Goal: Task Accomplishment & Management: Use online tool/utility

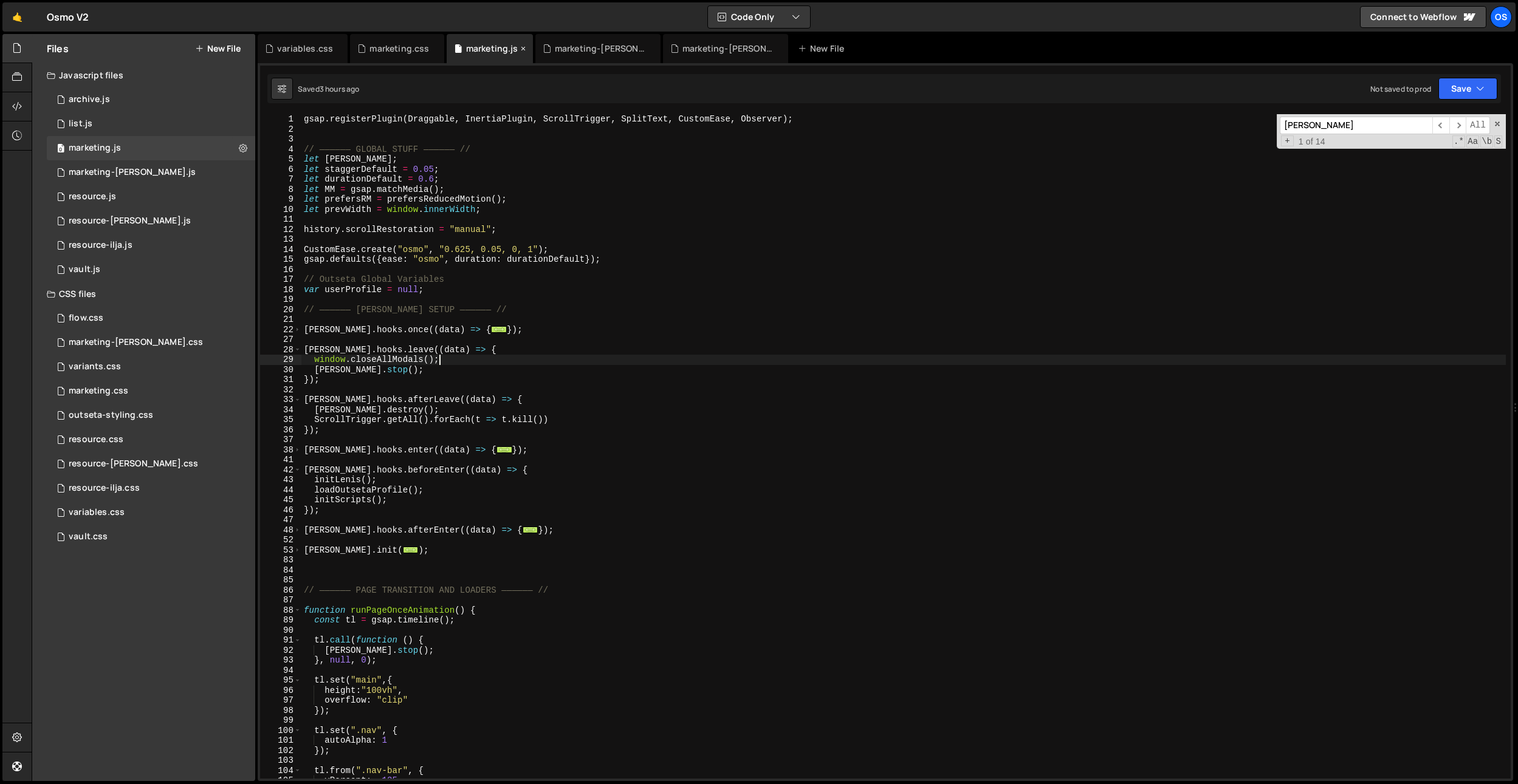
scroll to position [0, 8]
drag, startPoint x: 521, startPoint y: 49, endPoint x: 475, endPoint y: 55, distance: 46.4
click at [0, 0] on icon at bounding box center [0, 0] width 0 height 0
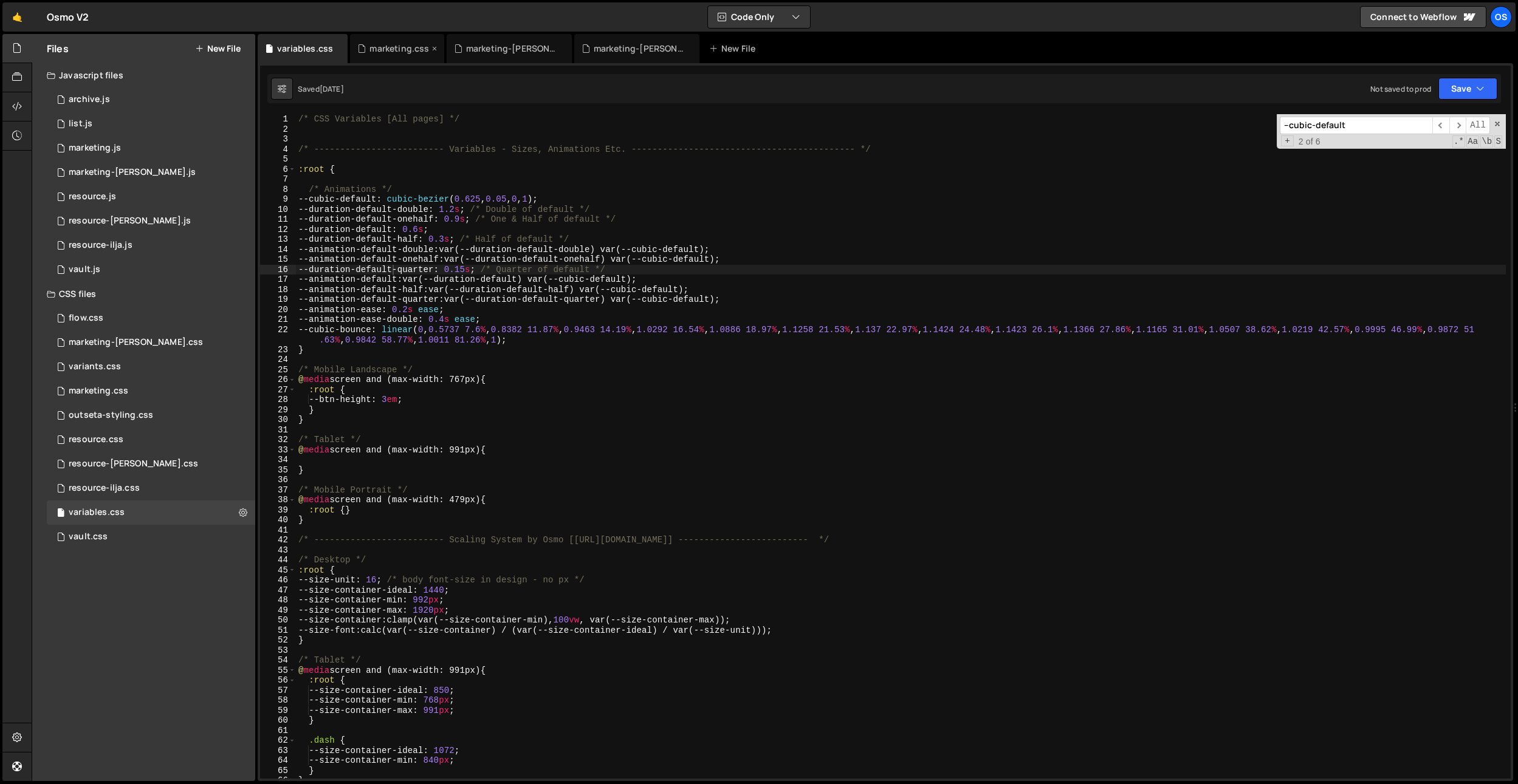
click at [430, 48] on icon at bounding box center [434, 49] width 8 height 12
click at [337, 49] on icon at bounding box center [338, 49] width 8 height 12
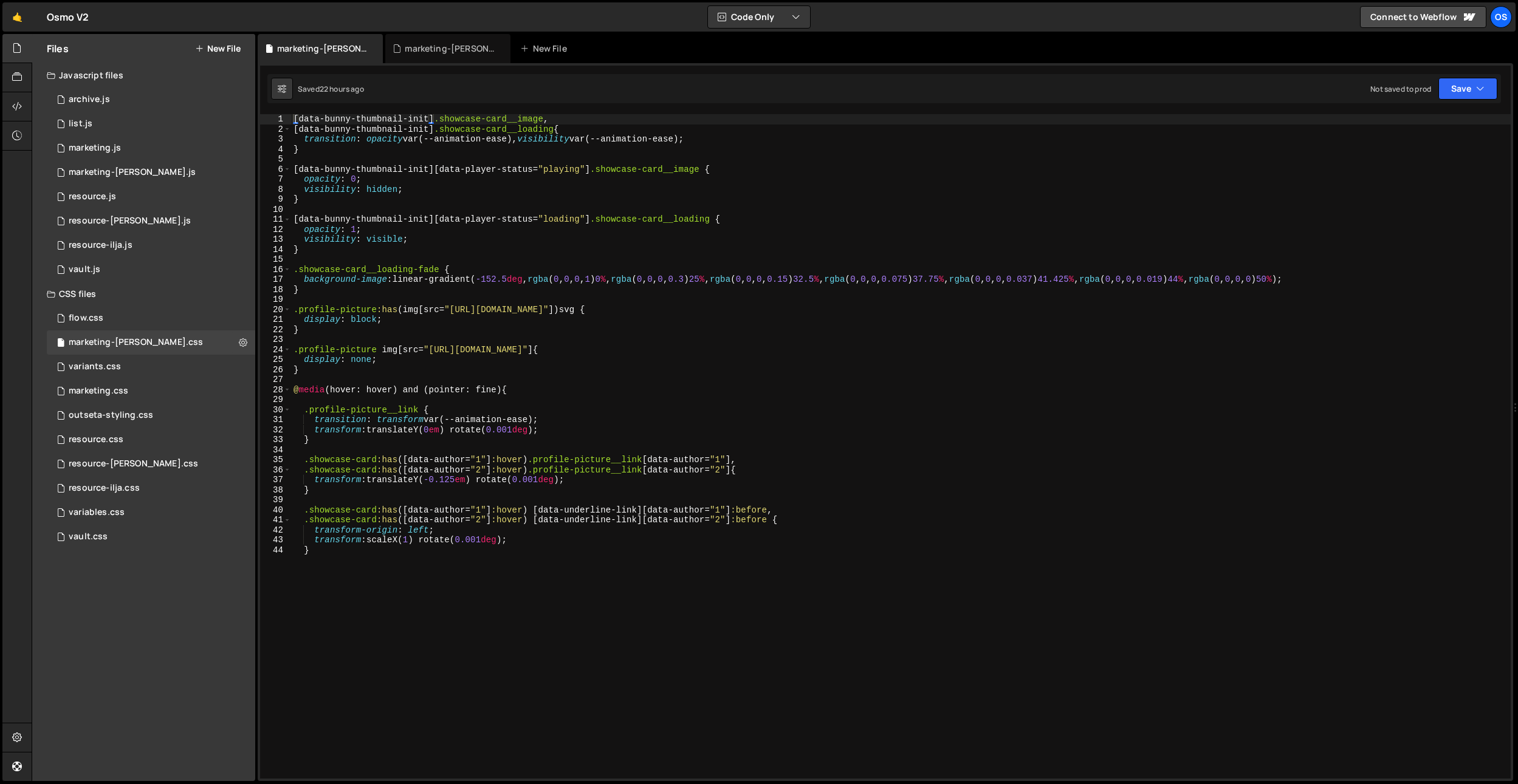
click at [437, 221] on div "[ data-bunny-thumbnail-init ] .showcase-card__image , [ data-bunny-thumbnail-in…" at bounding box center [901, 456] width 1220 height 684
type textarea "transform: scaleX(1) rotate(0.001deg); }"
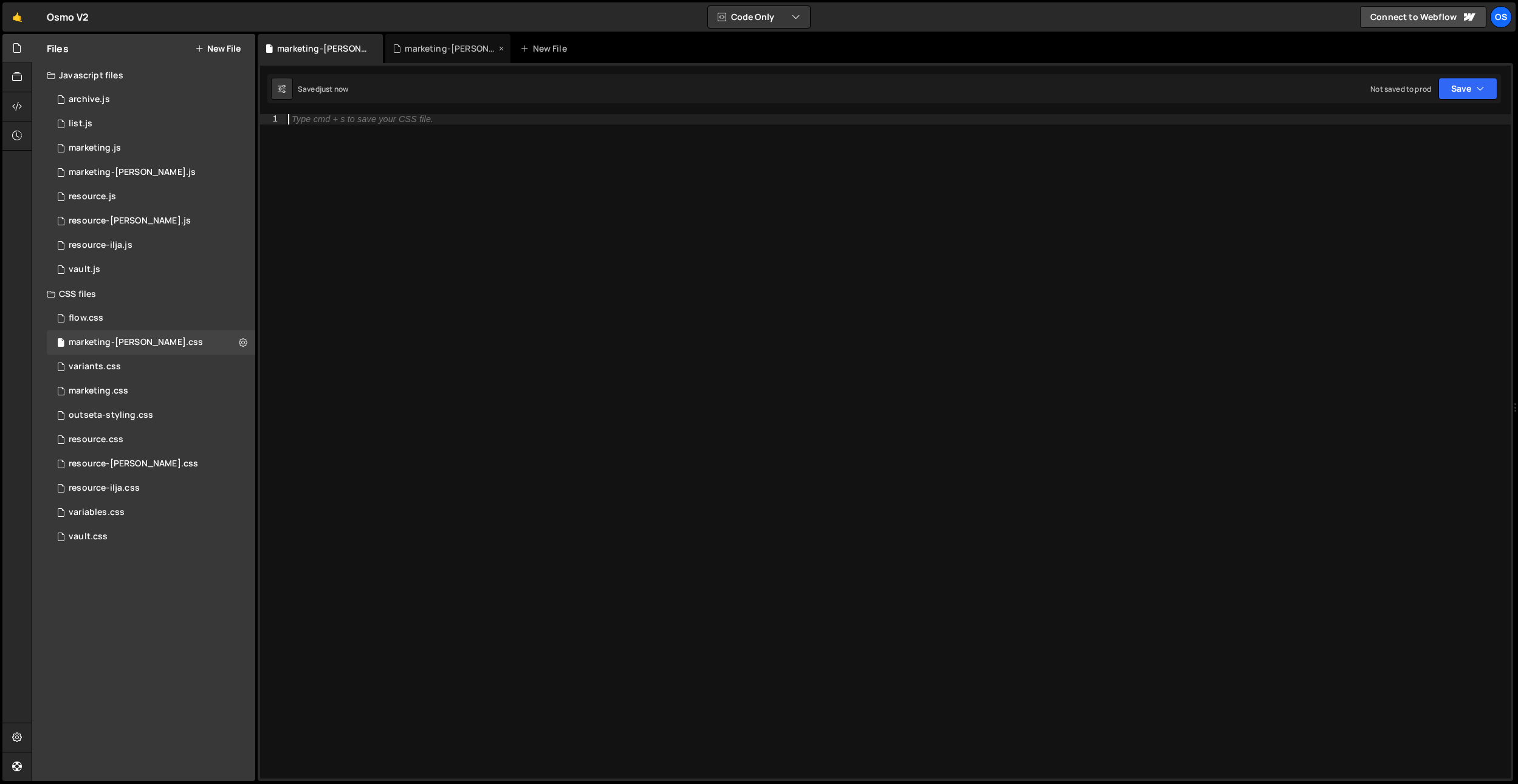
click at [463, 38] on div "marketing-[PERSON_NAME].js" at bounding box center [448, 48] width 125 height 29
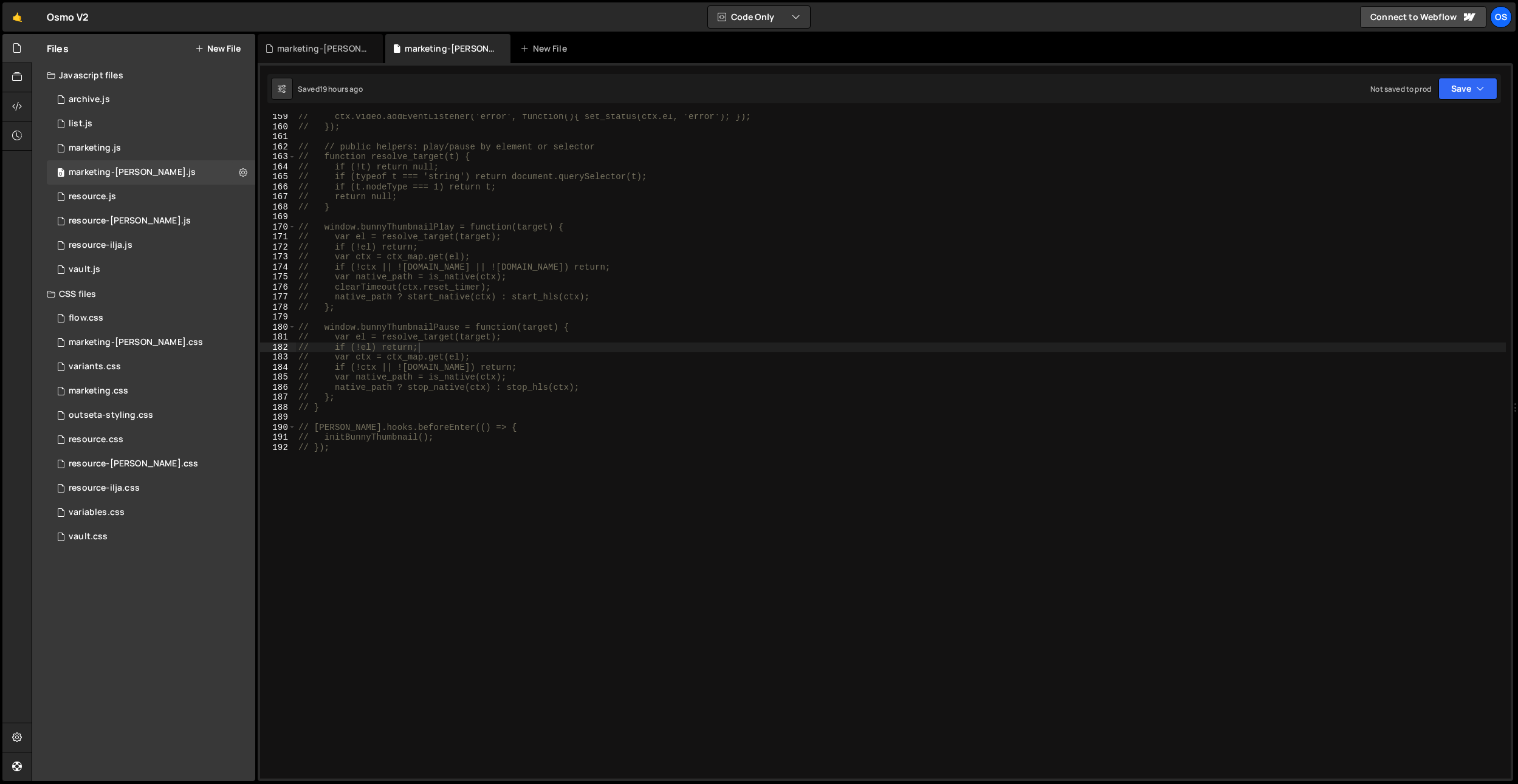
click at [472, 260] on div "// ctx.video.addEventListener('error', function(){ set_status(ctx.el, 'error');…" at bounding box center [901, 453] width 1210 height 684
type textarea "// initBunnyThumbnail(); // });"
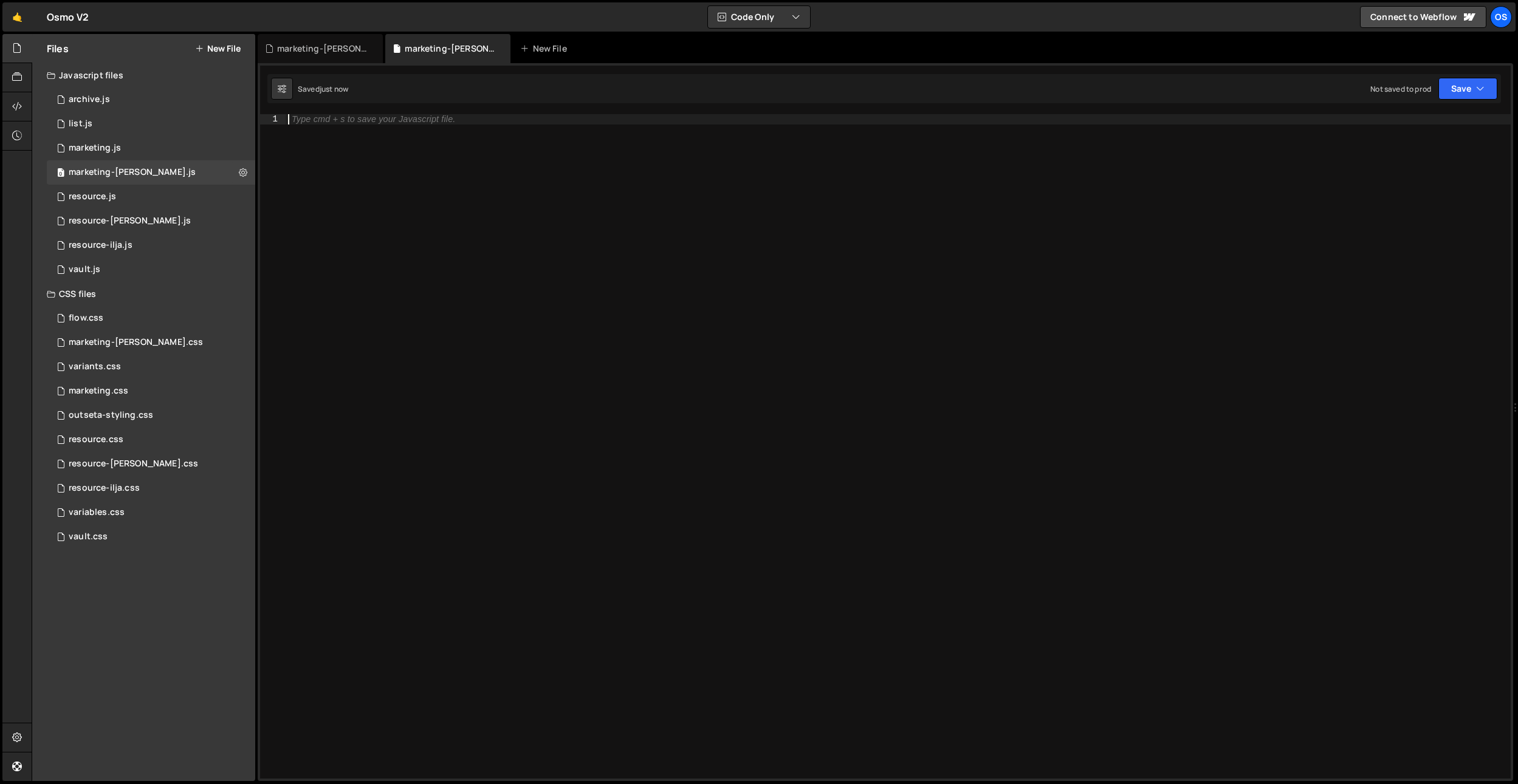
type textarea "// initBunnyThumbnail(); // });"
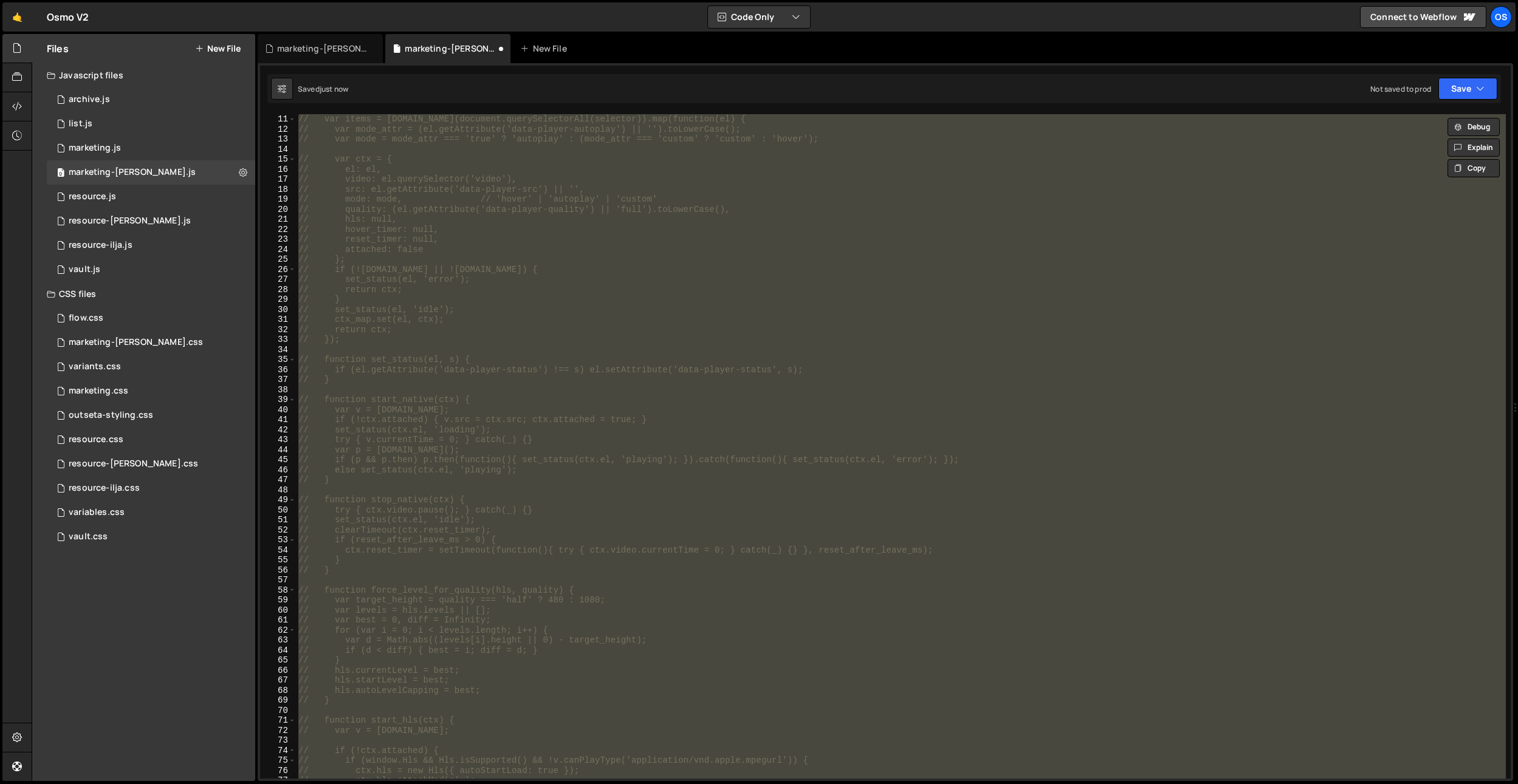
scroll to position [0, 0]
click at [392, 207] on div "// function initBunnyThumbnail() { // var selector = '[data-bunny-thumbnail-ini…" at bounding box center [901, 446] width 1210 height 664
